Goal: Check status: Verify the current state of an ongoing process or item

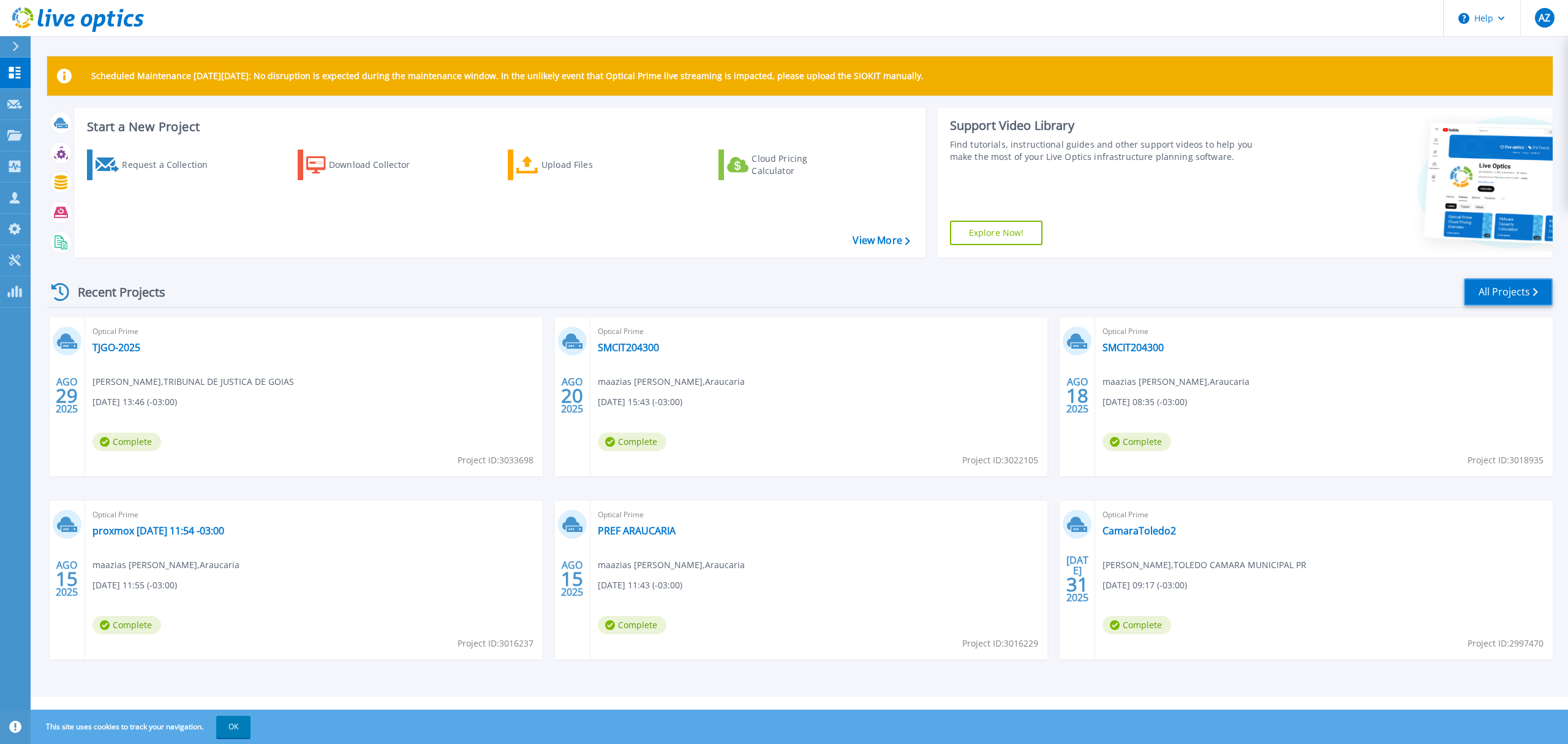
click at [1499, 292] on link "All Projects" at bounding box center [1508, 292] width 89 height 28
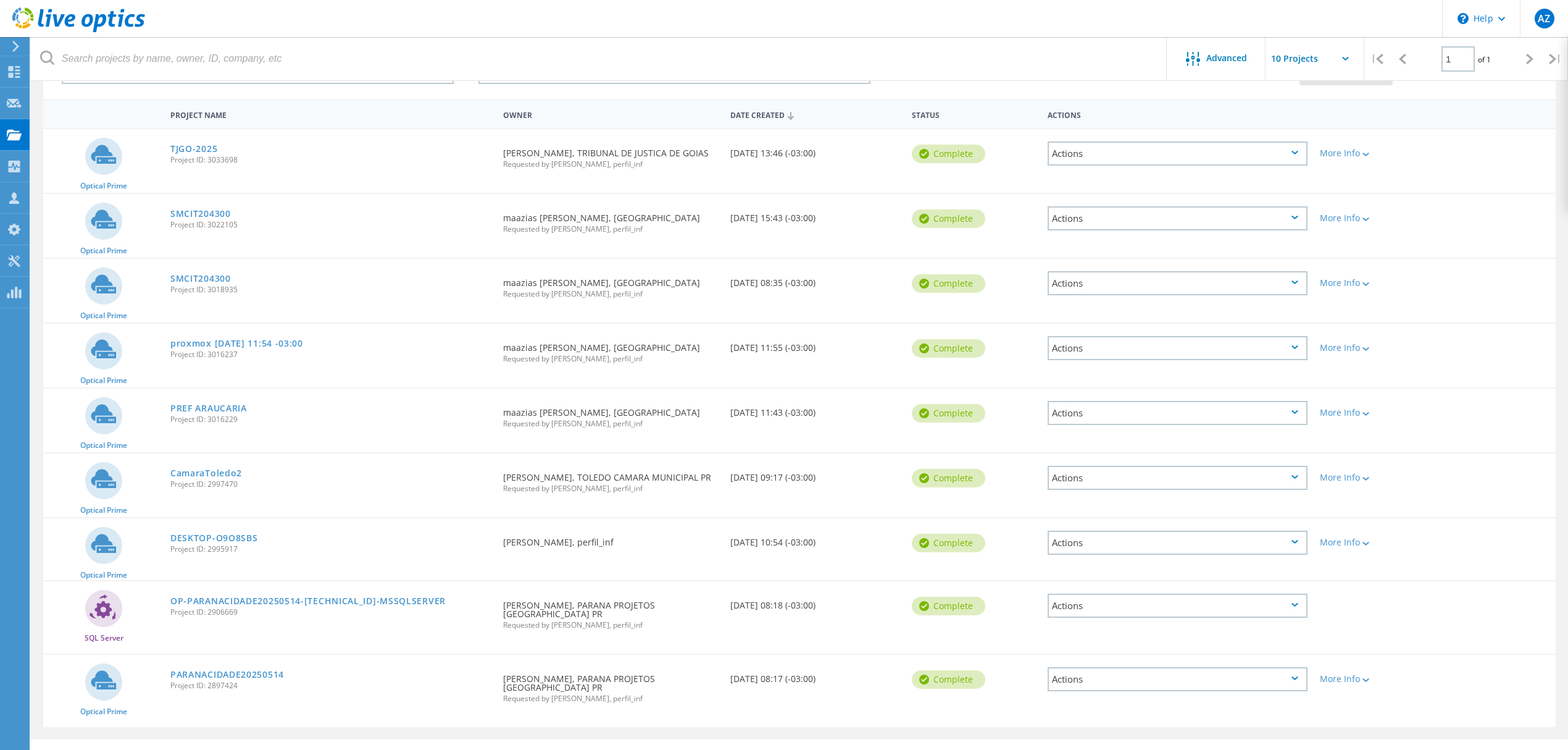
scroll to position [103, 0]
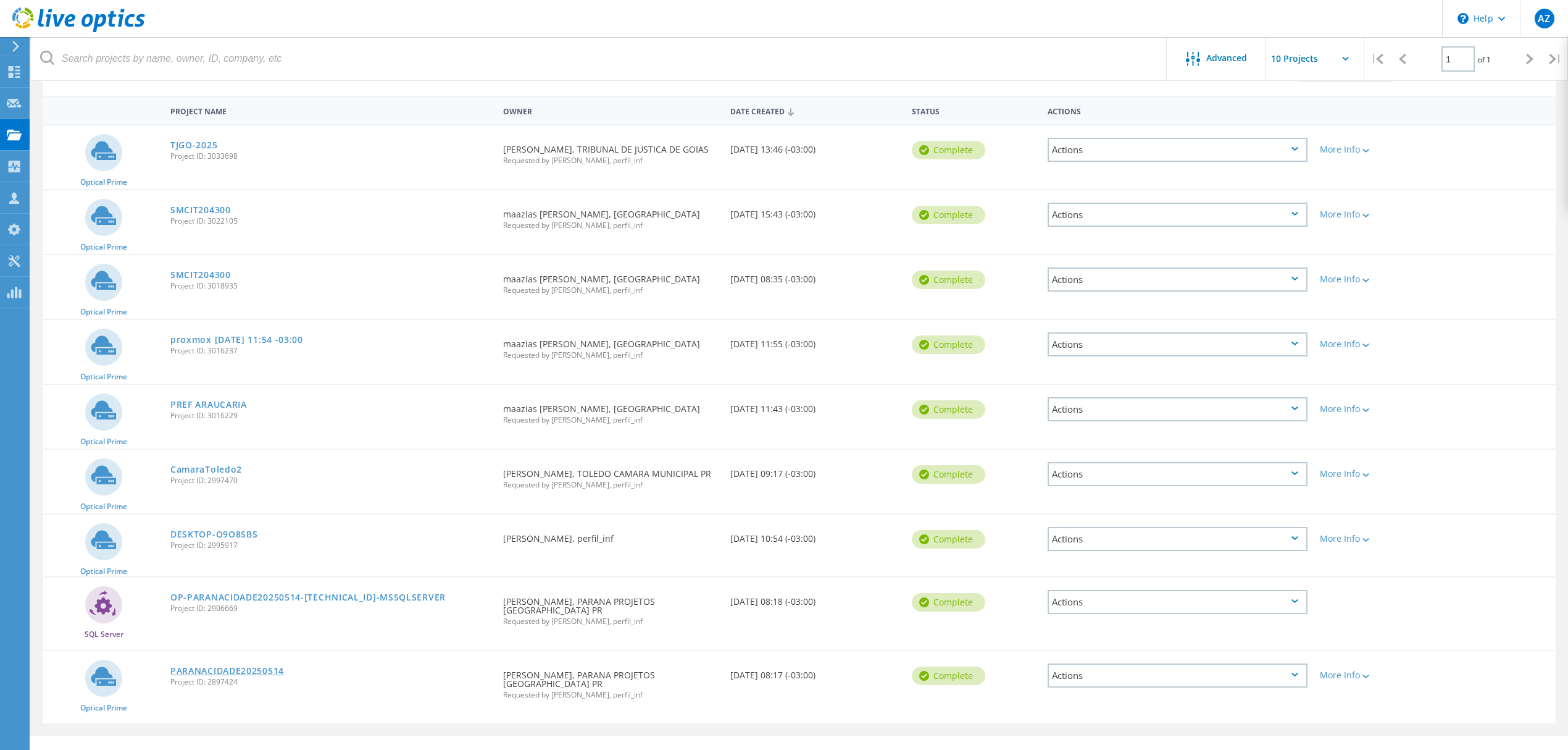
click at [222, 666] on link "PARANACIDADE20250514" at bounding box center [227, 671] width 113 height 9
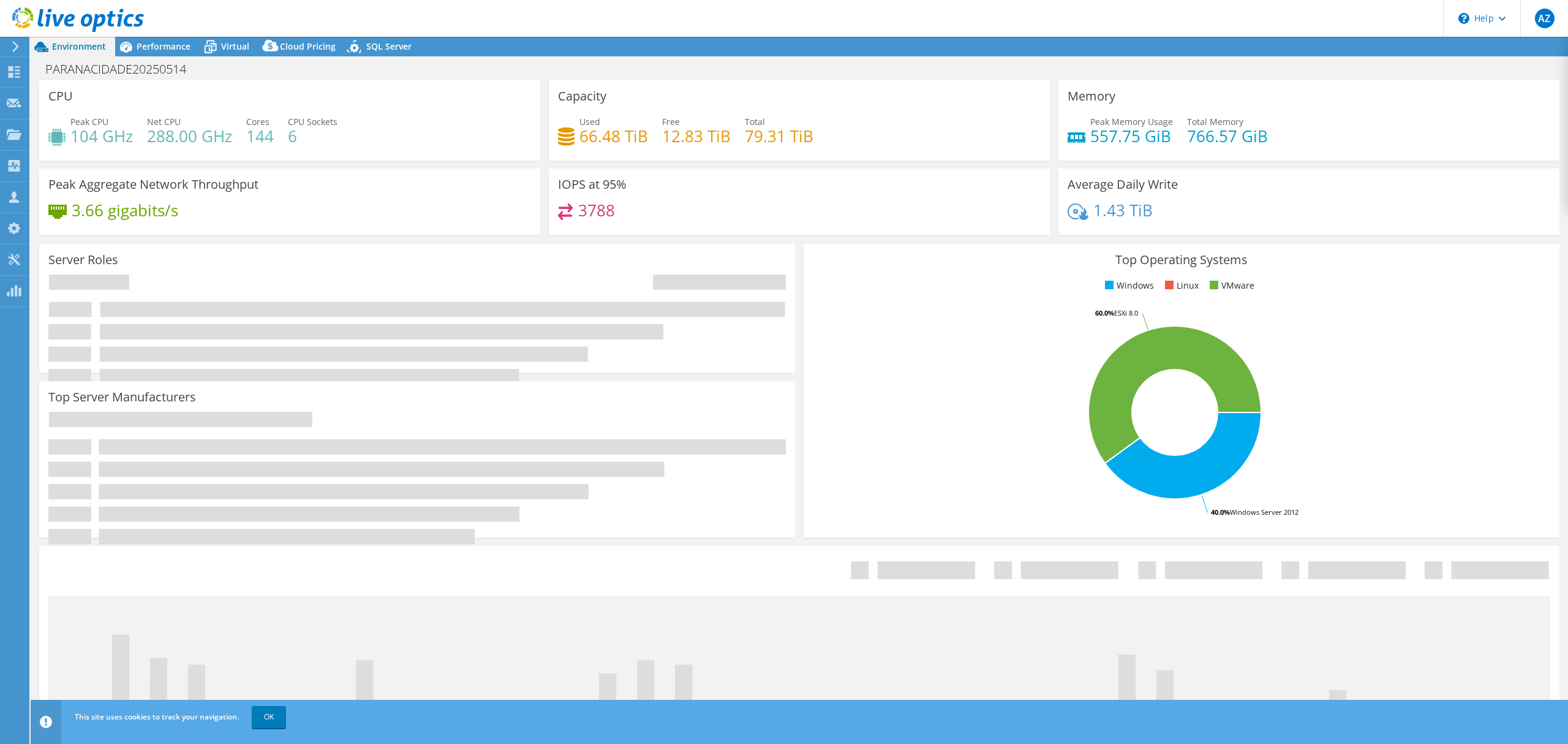
select select "USD"
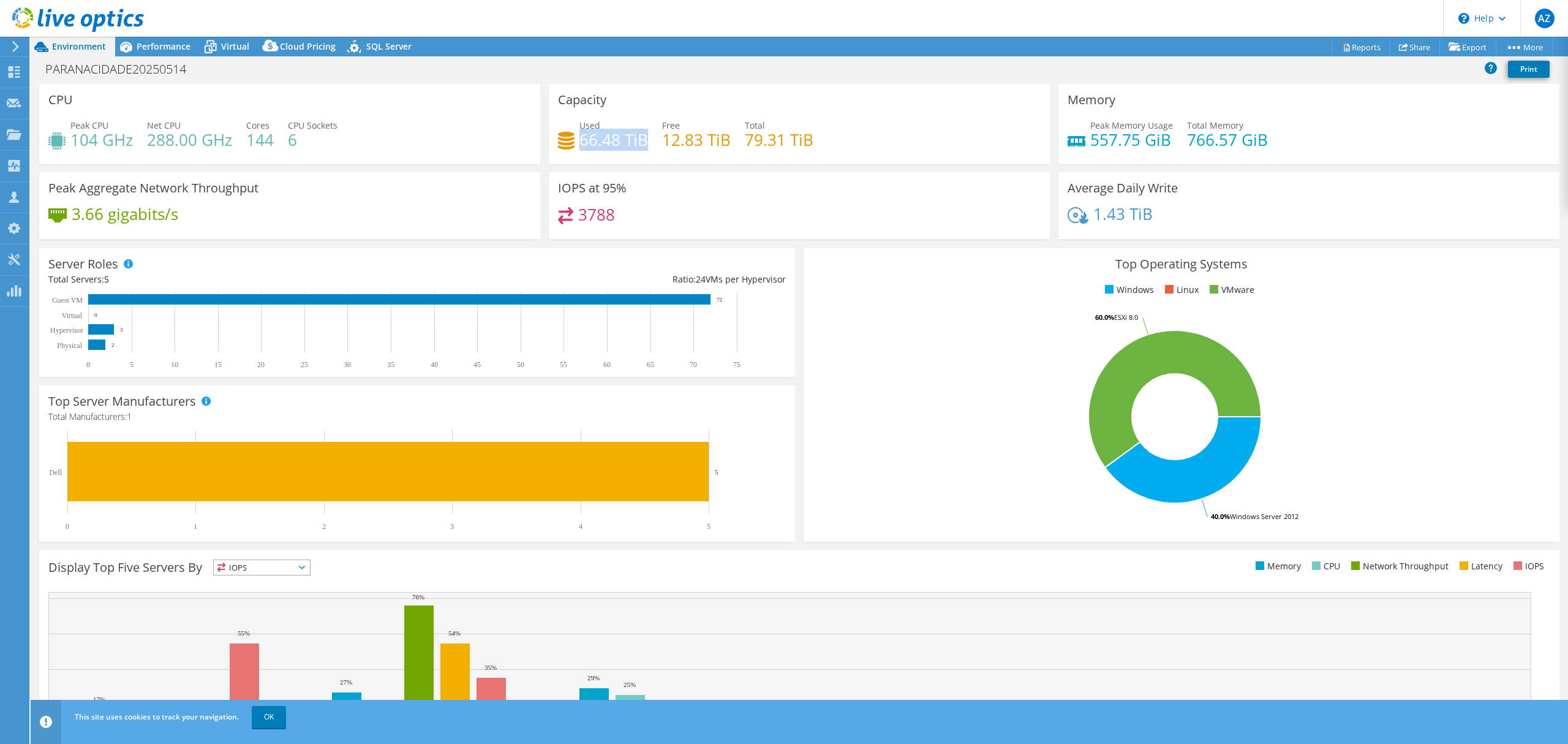
drag, startPoint x: 574, startPoint y: 141, endPoint x: 638, endPoint y: 140, distance: 64.0
click at [640, 140] on h4 "66.48 TiB" at bounding box center [614, 139] width 69 height 13
